Goal: Task Accomplishment & Management: Use online tool/utility

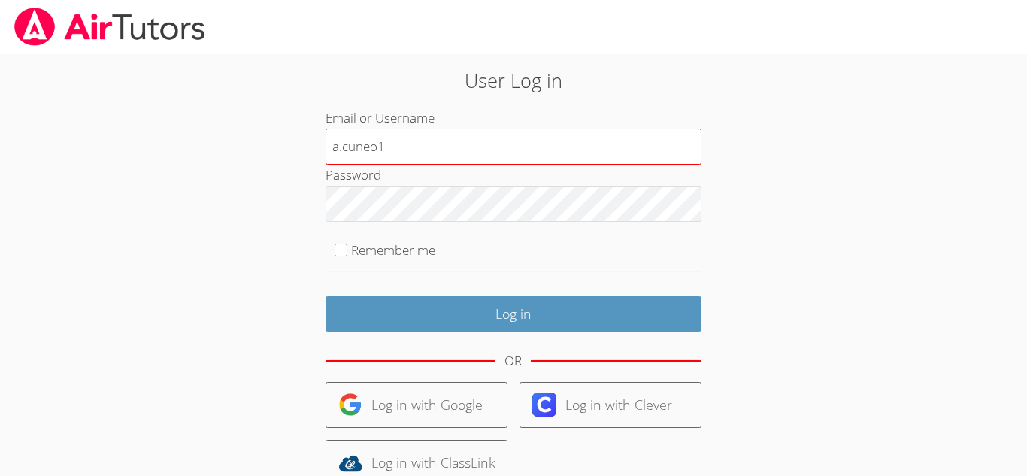
type input "a.cuneo1"
click at [325, 296] on input "Log in" at bounding box center [513, 313] width 376 height 35
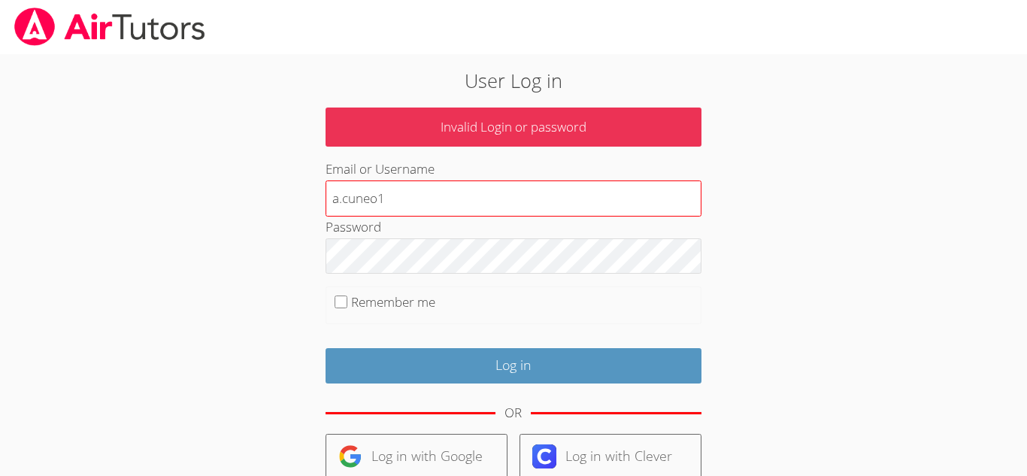
click at [393, 200] on input "a.cuneo1" at bounding box center [513, 198] width 376 height 36
type input "a.cuneo1@lodiusd.org"
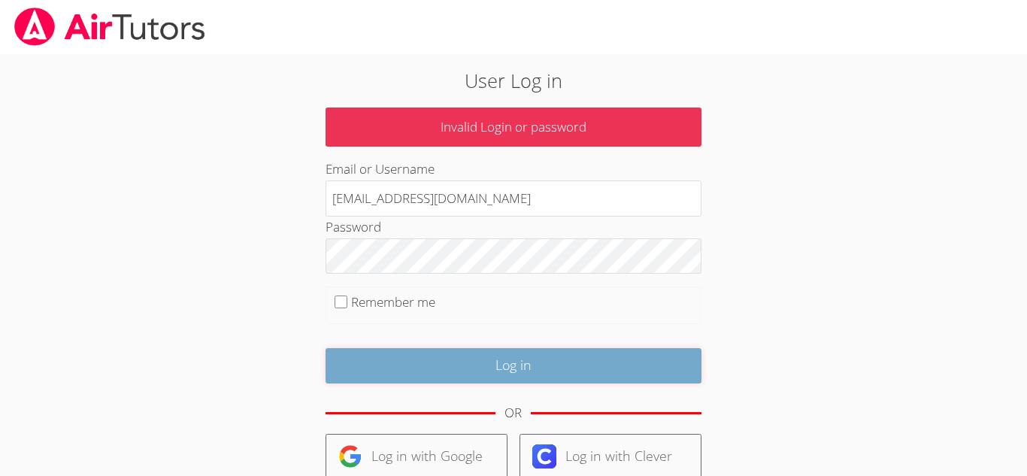
click at [507, 372] on input "Log in" at bounding box center [513, 365] width 376 height 35
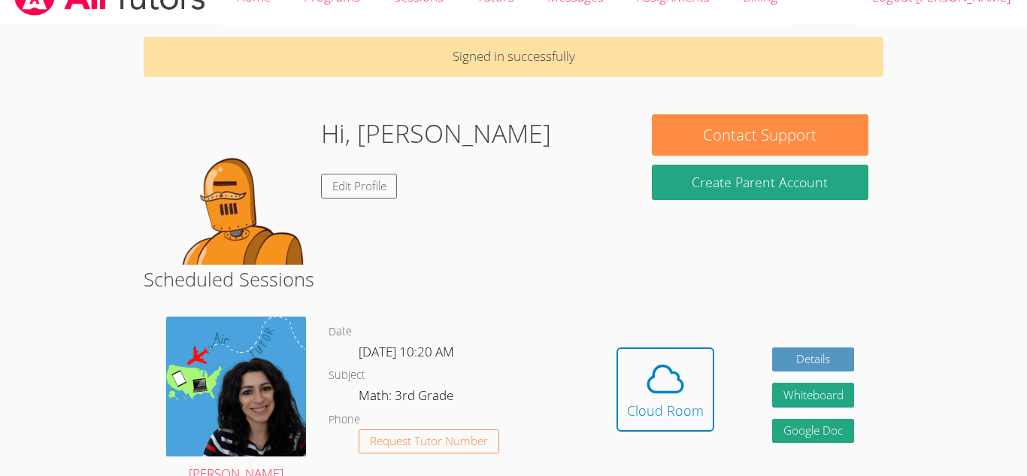
scroll to position [30, 0]
click at [677, 393] on icon at bounding box center [665, 379] width 42 height 42
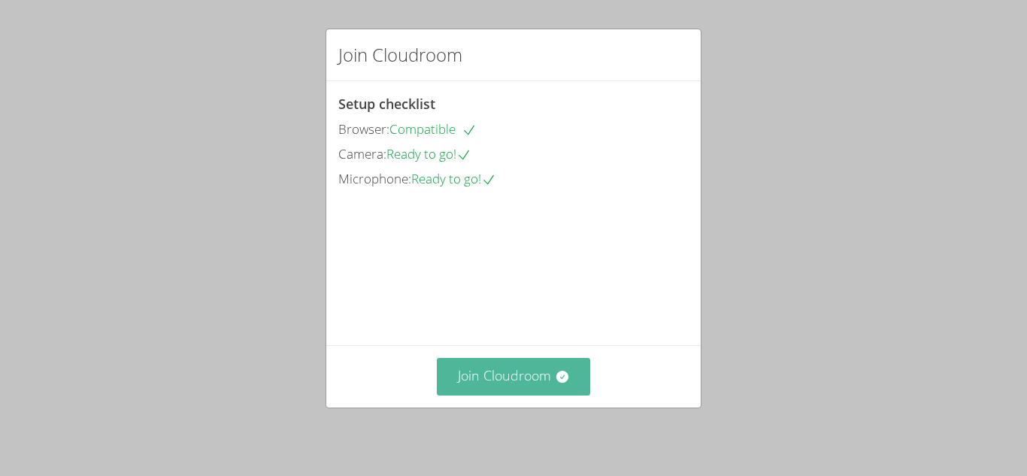
click at [501, 380] on button "Join Cloudroom" at bounding box center [514, 376] width 154 height 37
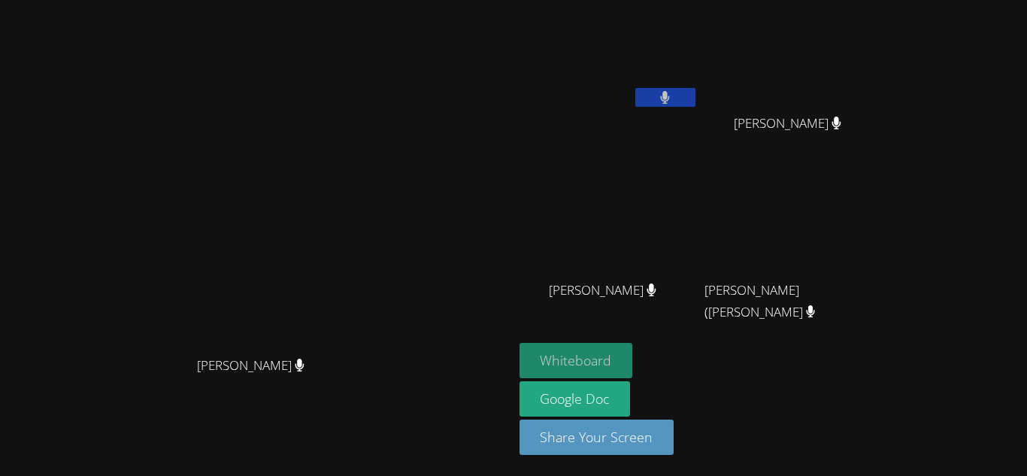
click at [633, 356] on button "Whiteboard" at bounding box center [575, 360] width 113 height 35
click at [633, 360] on button "Whiteboard" at bounding box center [575, 360] width 113 height 35
click at [708, 341] on aside "Audry Cuneo Dayana Perez Pina Dayana Perez Pina Adrian Reyes Morales Adrian Rey…" at bounding box center [701, 238] width 376 height 476
click at [633, 353] on button "Whiteboard" at bounding box center [575, 360] width 113 height 35
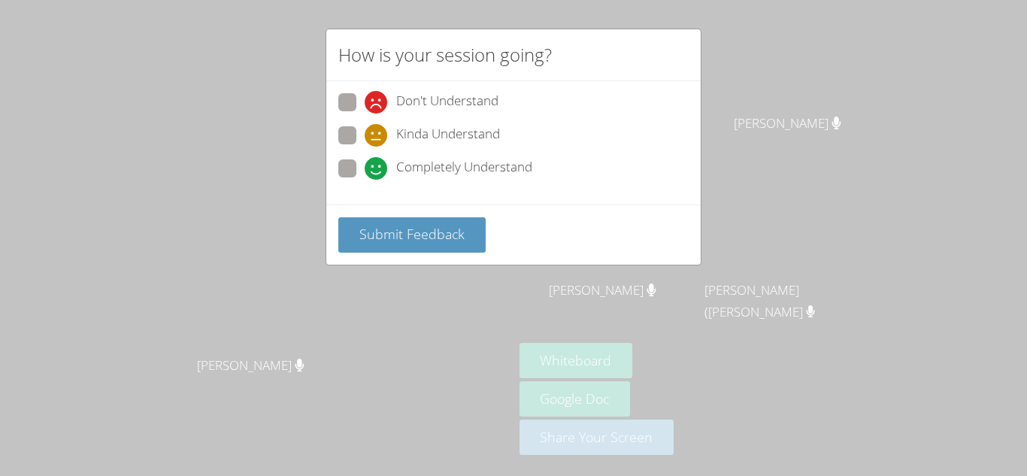
click at [356, 162] on label "Completely Understand" at bounding box center [435, 169] width 194 height 20
click at [365, 162] on input "Completely Understand" at bounding box center [371, 165] width 13 height 13
radio input "true"
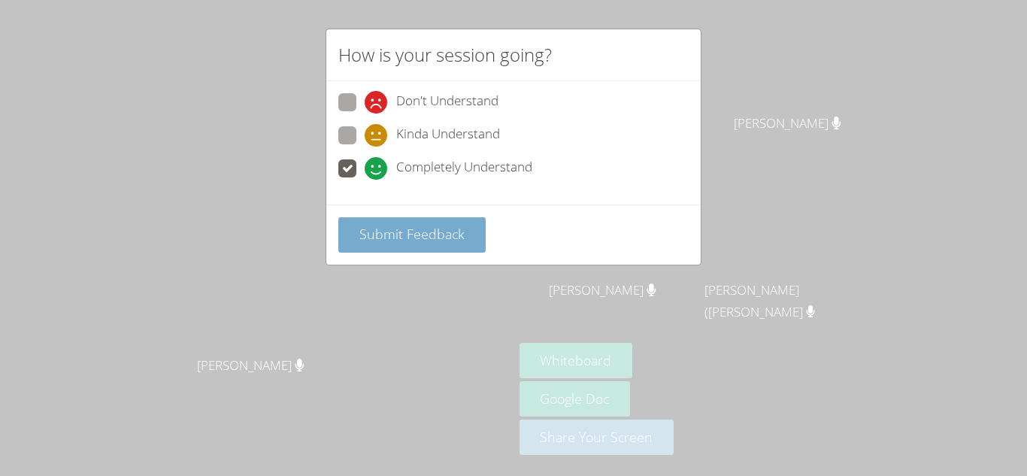
click at [412, 226] on span "Submit Feedback" at bounding box center [411, 234] width 105 height 18
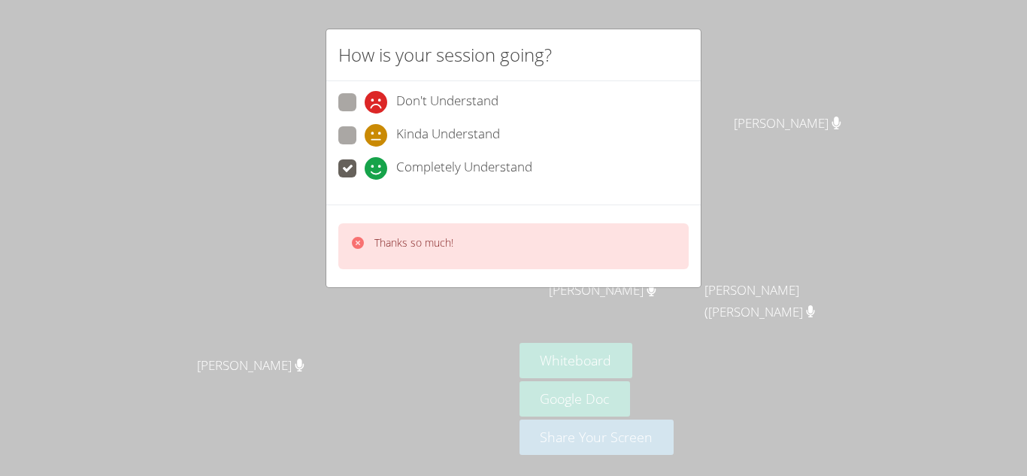
click at [634, 36] on div "How is your session going?" at bounding box center [513, 55] width 374 height 52
